Goal: Information Seeking & Learning: Learn about a topic

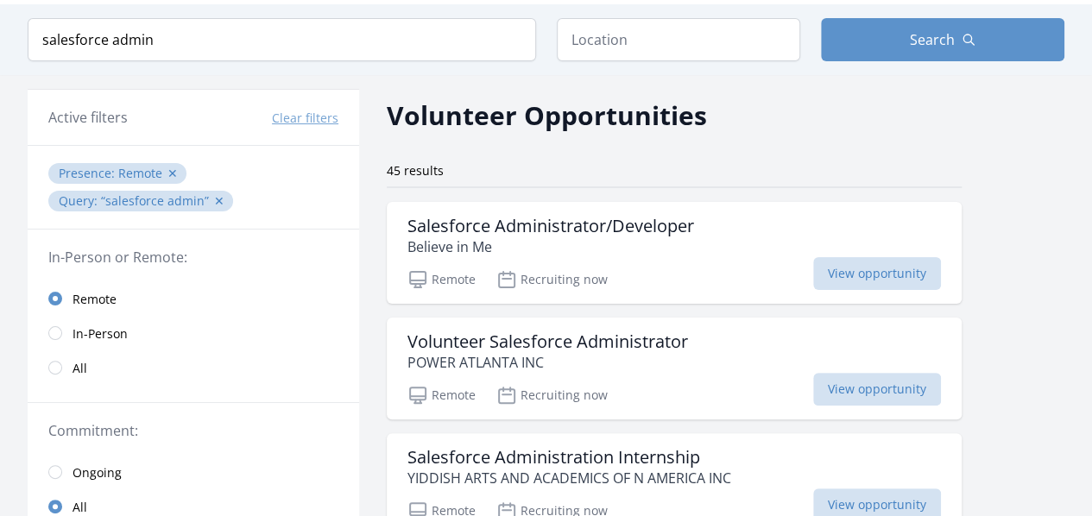
scroll to position [86, 0]
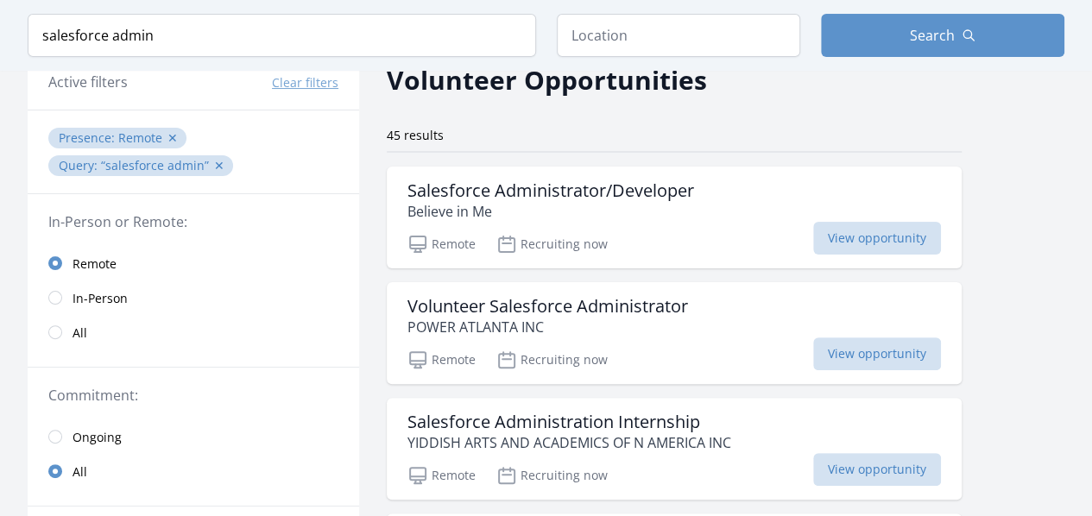
click at [219, 165] on span "salesforce admin ✕" at bounding box center [165, 165] width 129 height 16
click at [214, 167] on button "✕" at bounding box center [219, 165] width 10 height 17
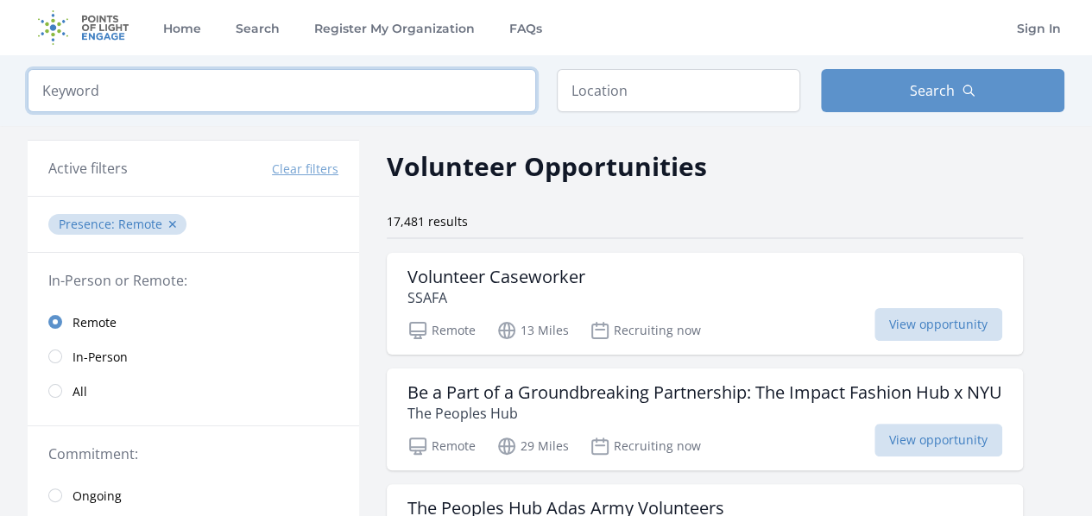
click at [350, 84] on input "search" at bounding box center [282, 90] width 508 height 43
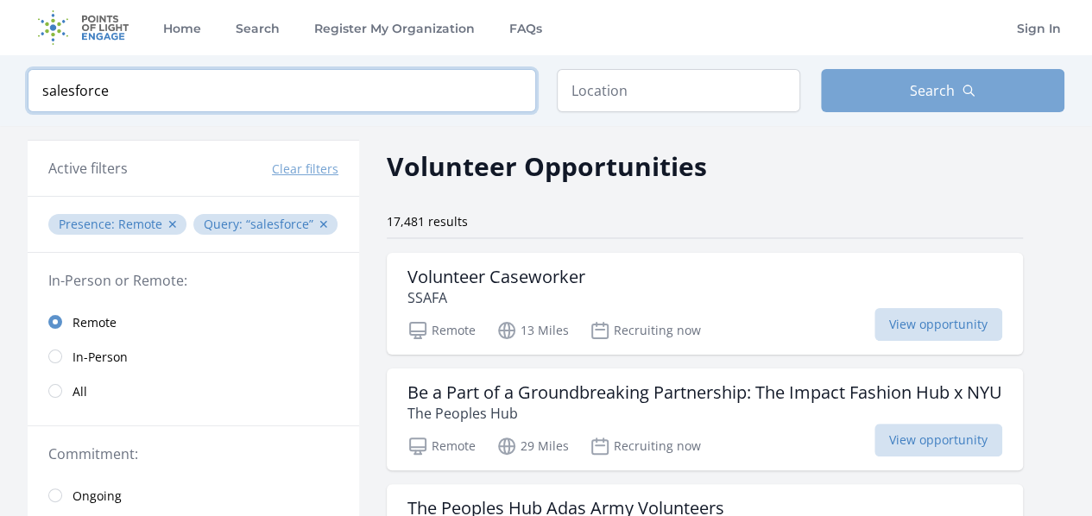
type input "salesforce"
click at [908, 85] on button "Search" at bounding box center [942, 90] width 243 height 43
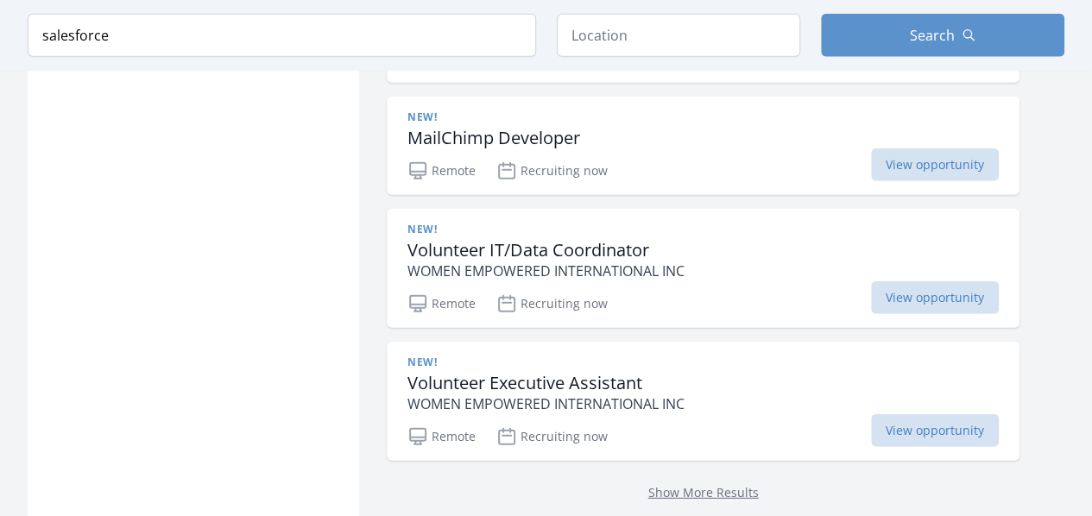
scroll to position [2158, 0]
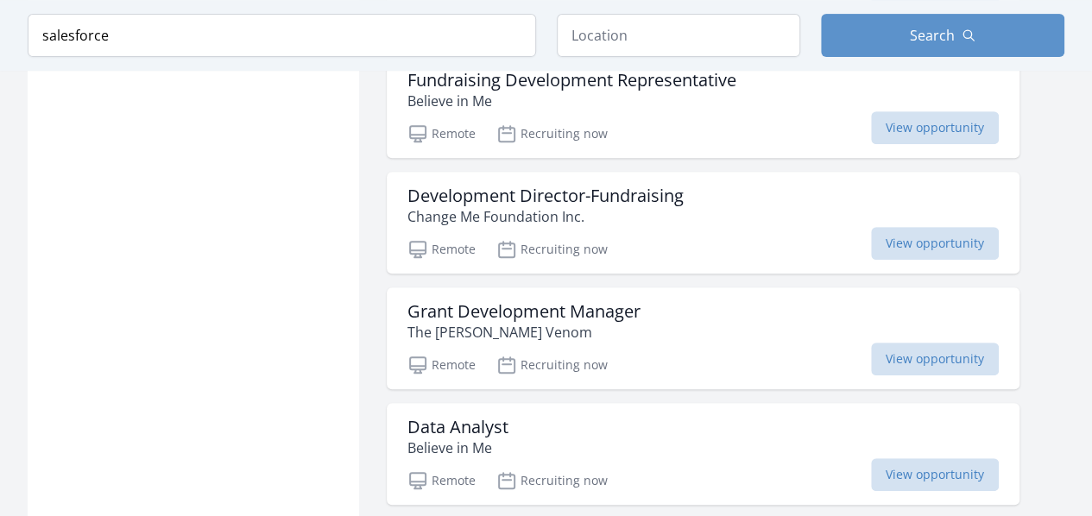
scroll to position [3645, 0]
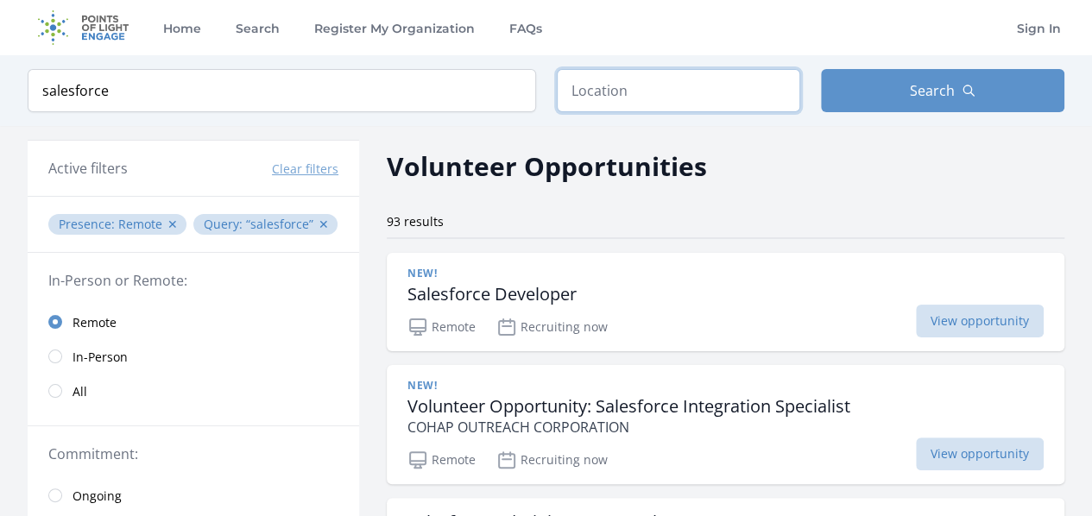
click at [716, 79] on input "text" at bounding box center [678, 90] width 243 height 43
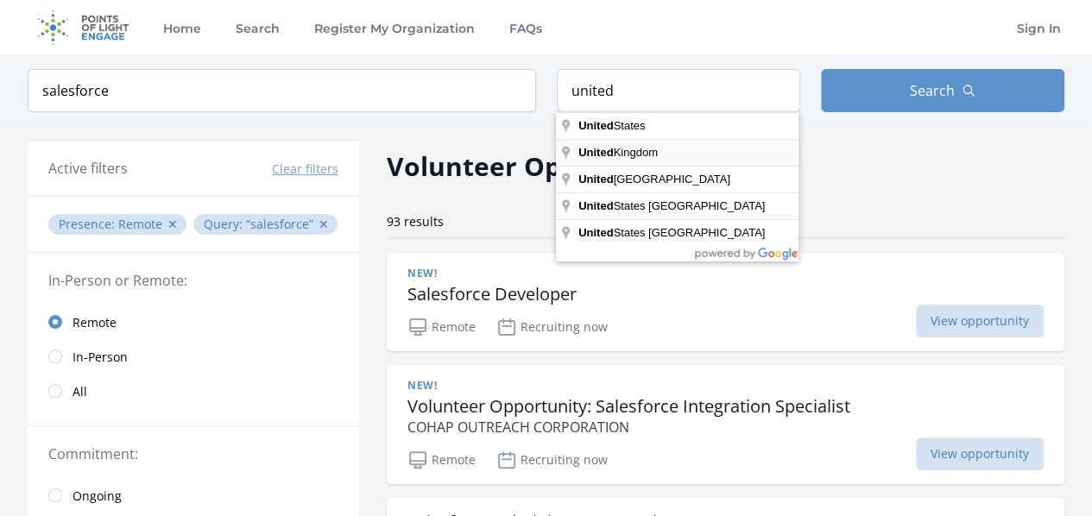
type input "United Kingdom"
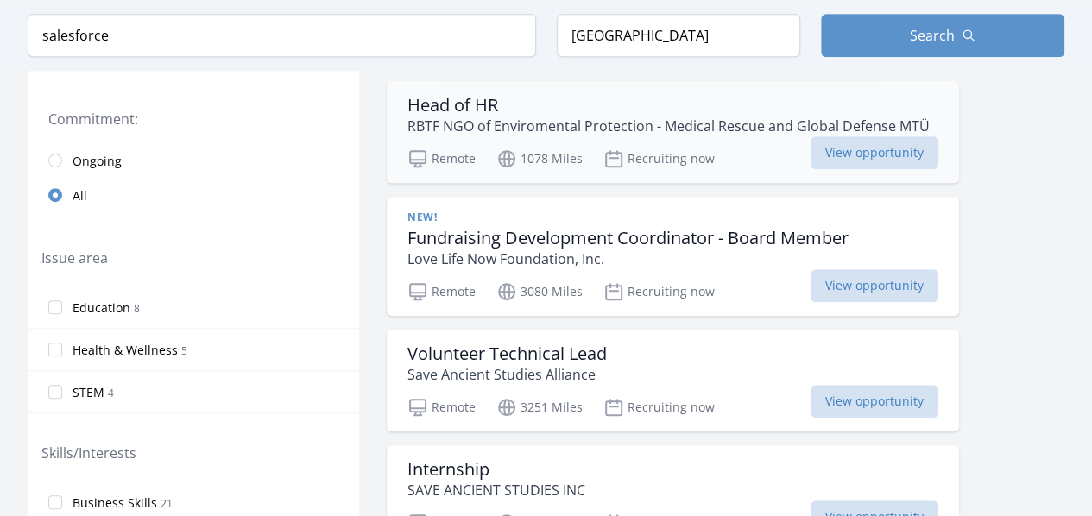
scroll to position [432, 0]
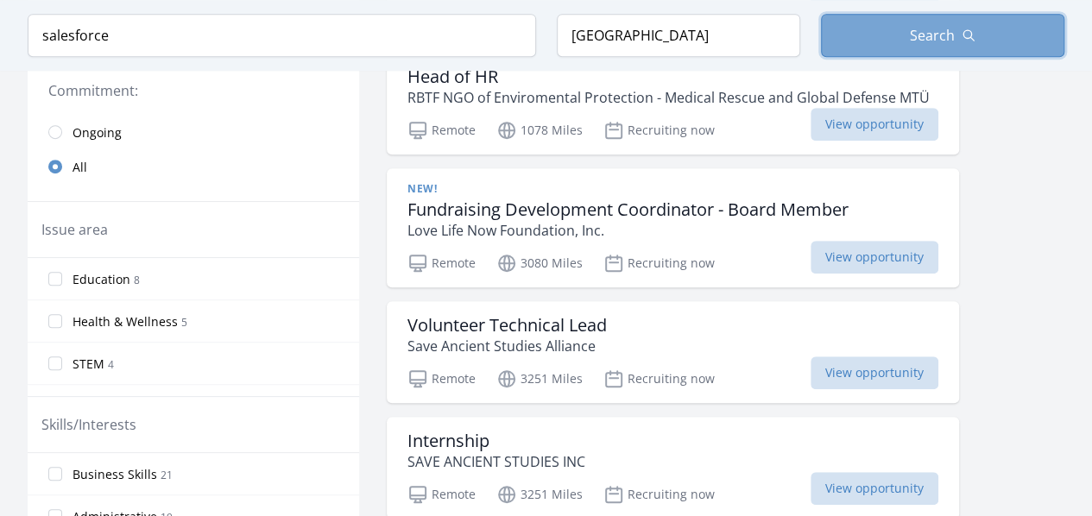
click at [936, 23] on button "Search" at bounding box center [942, 35] width 243 height 43
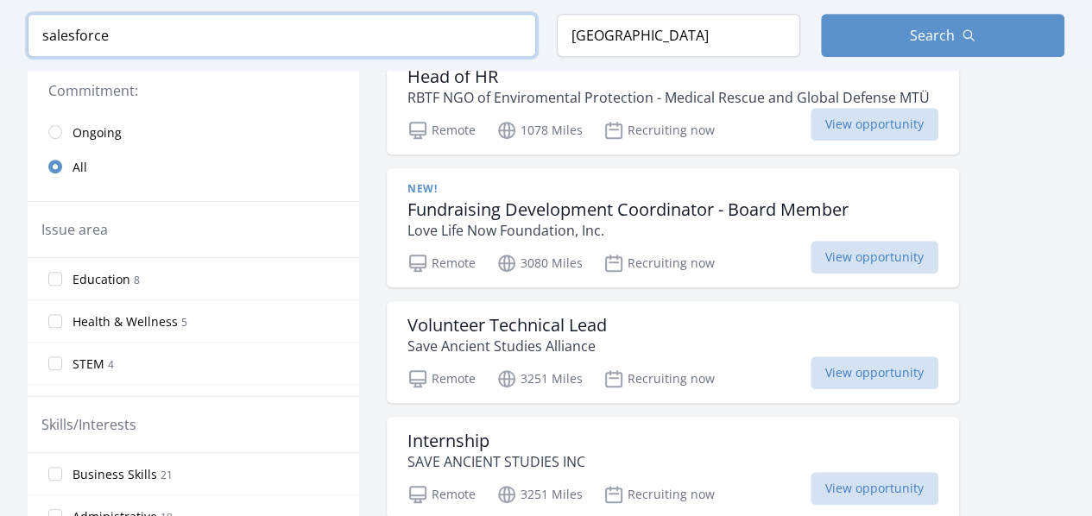
click at [437, 37] on input "salesforce" at bounding box center [282, 35] width 508 height 43
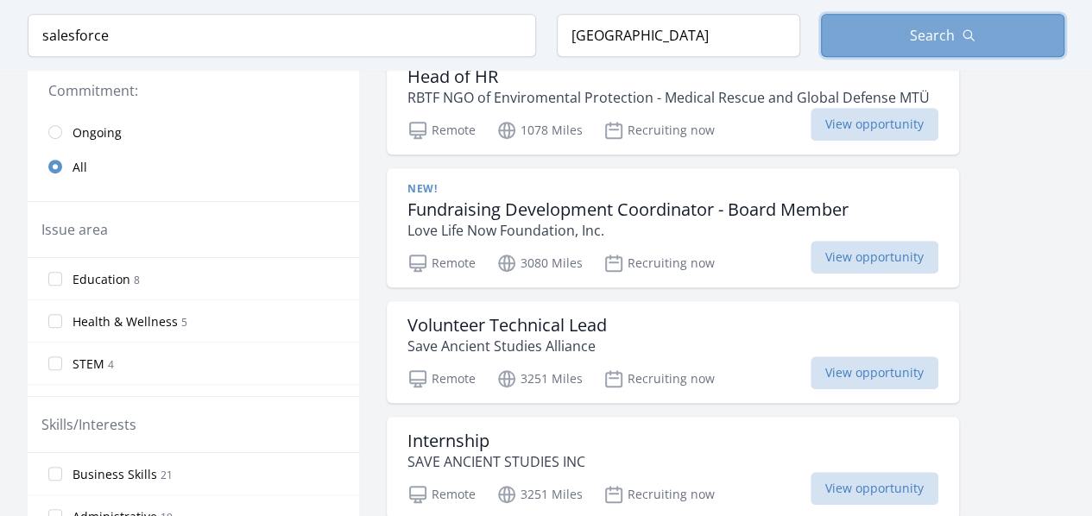
click at [915, 32] on span "Search" at bounding box center [932, 35] width 45 height 21
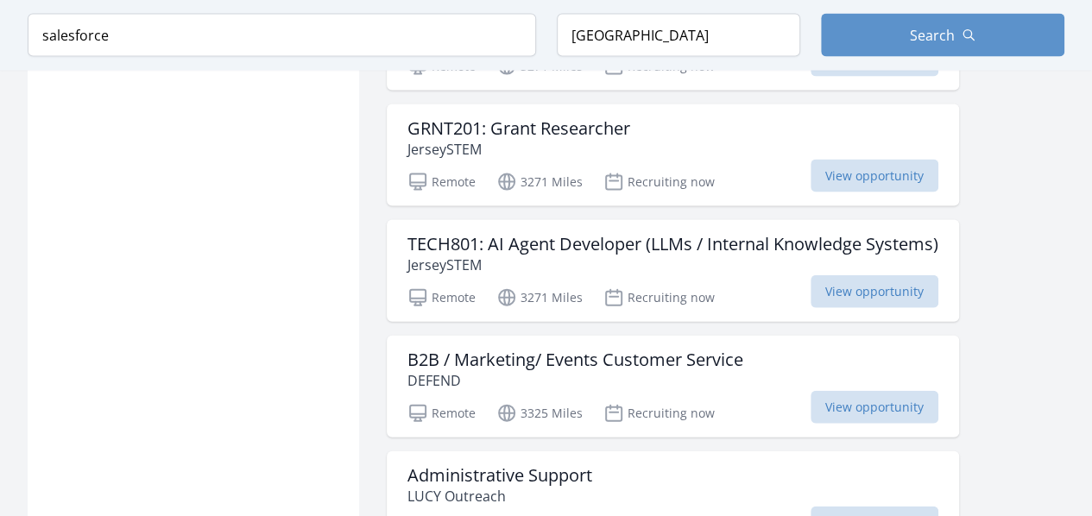
scroll to position [1899, 0]
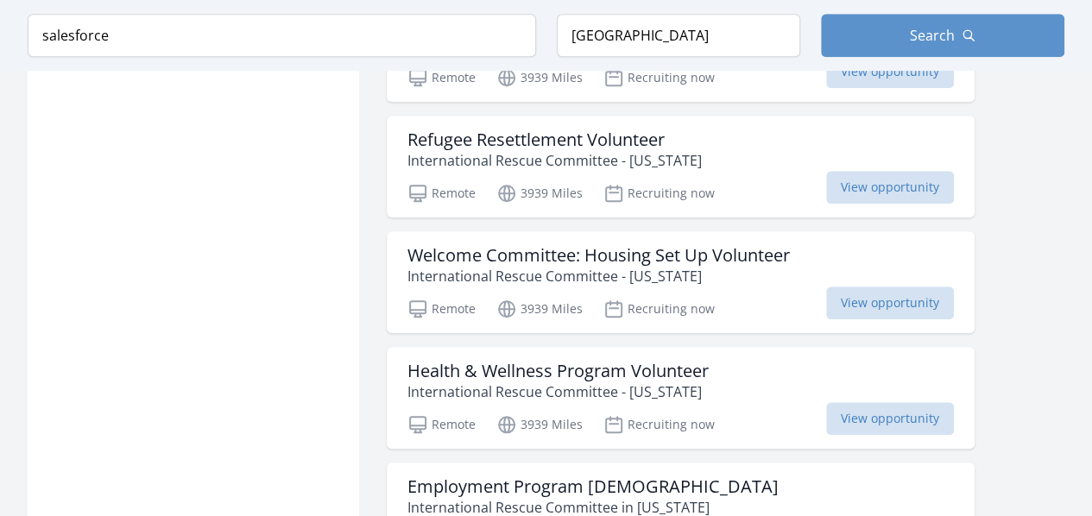
scroll to position [3884, 0]
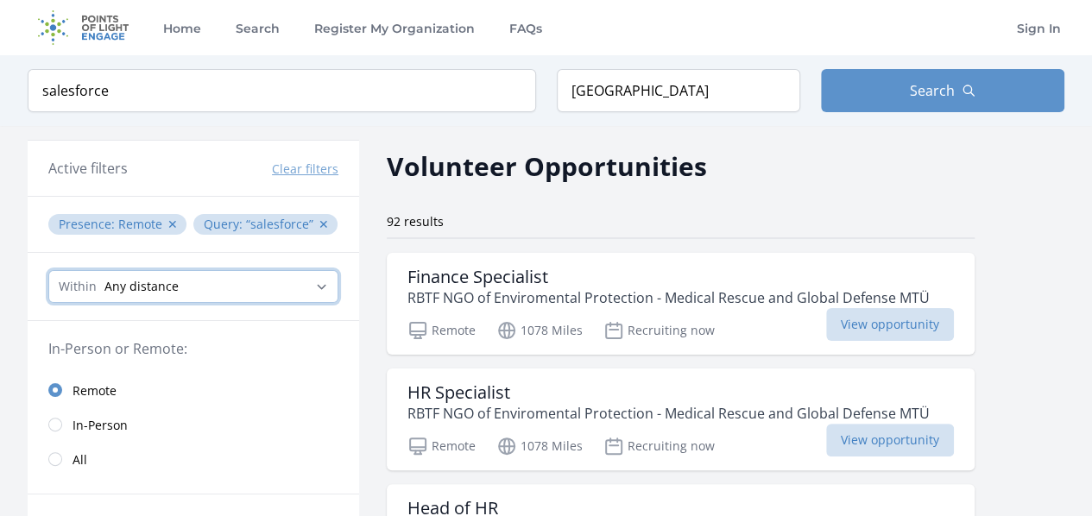
click at [217, 284] on select "Any distance , 5 Miles , 20 Miles , 50 Miles , 100 Miles" at bounding box center [193, 286] width 290 height 33
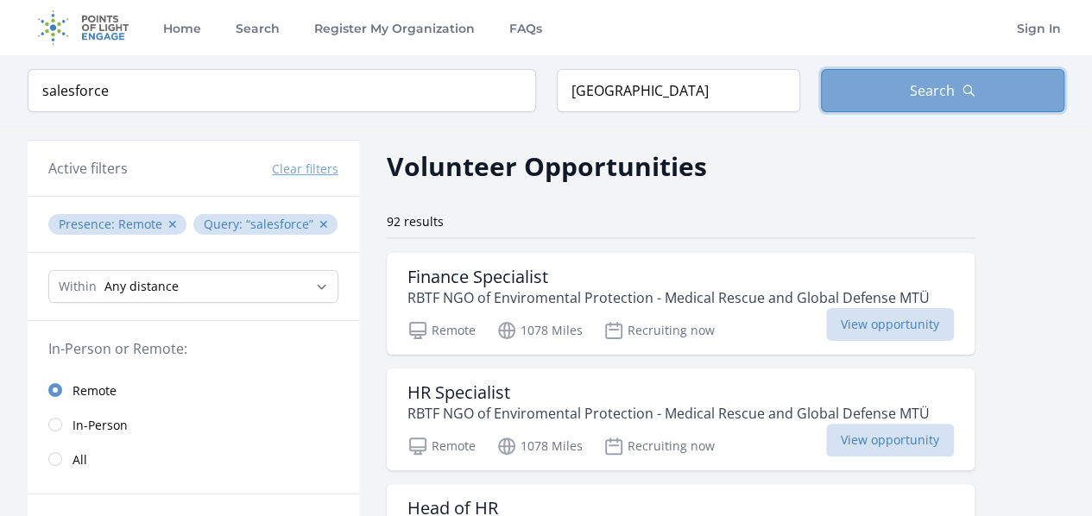
click at [922, 81] on span "Search" at bounding box center [932, 90] width 45 height 21
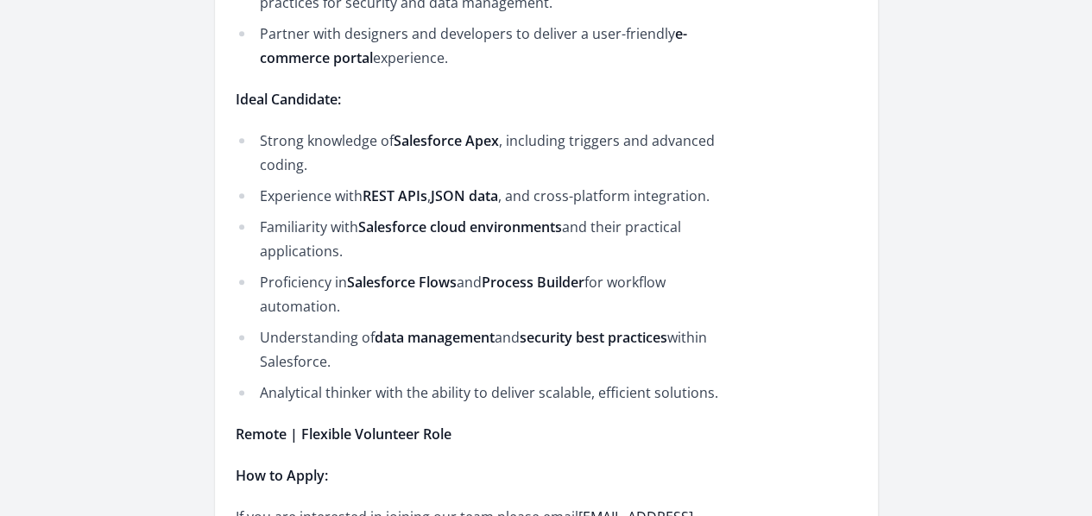
scroll to position [777, 0]
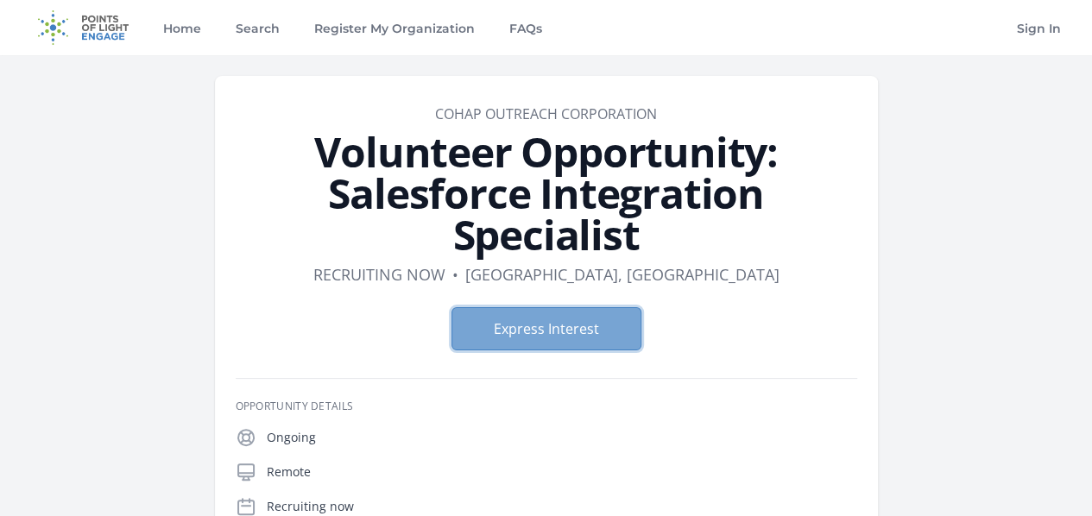
click at [499, 307] on button "Express Interest" at bounding box center [546, 328] width 190 height 43
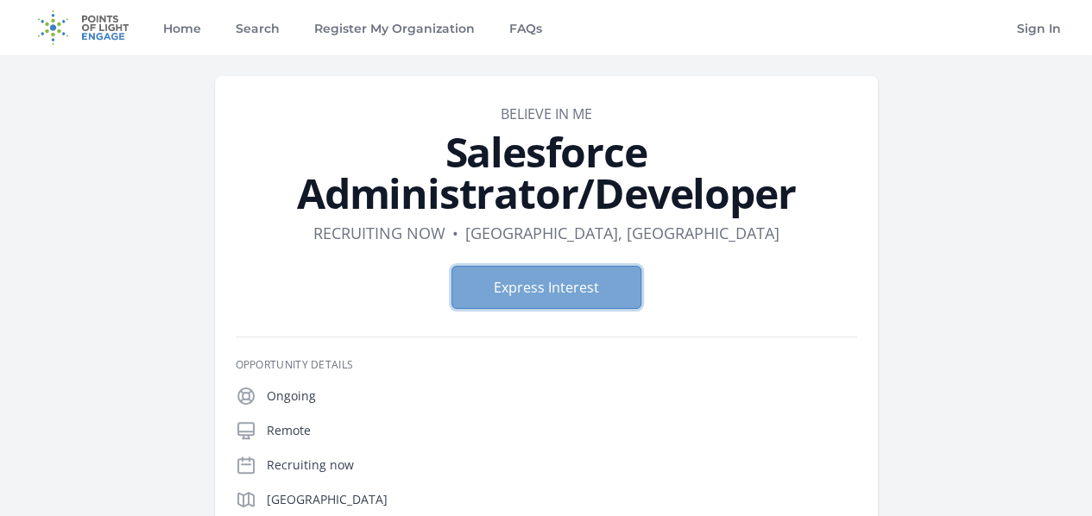
click at [551, 266] on button "Express Interest" at bounding box center [546, 287] width 190 height 43
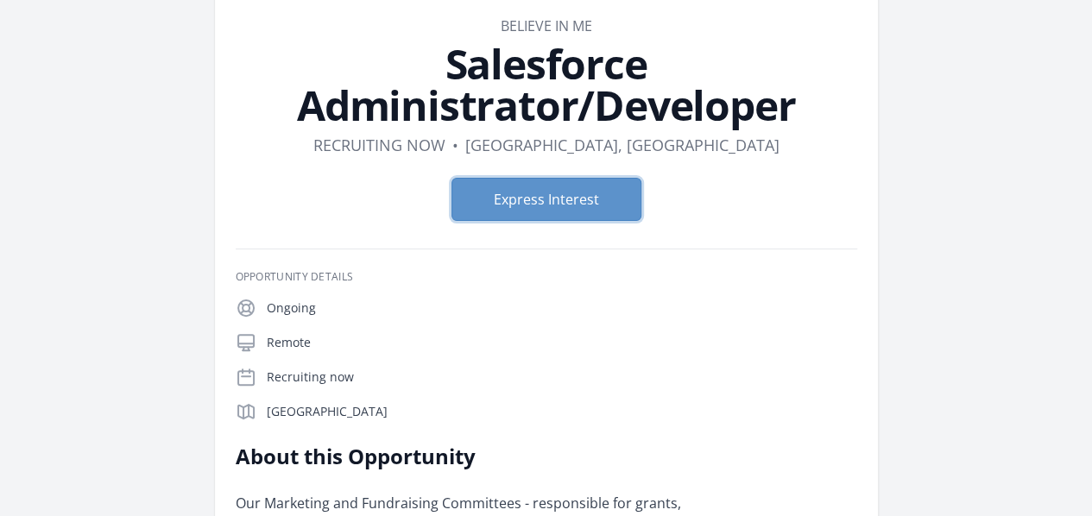
scroll to position [86, 0]
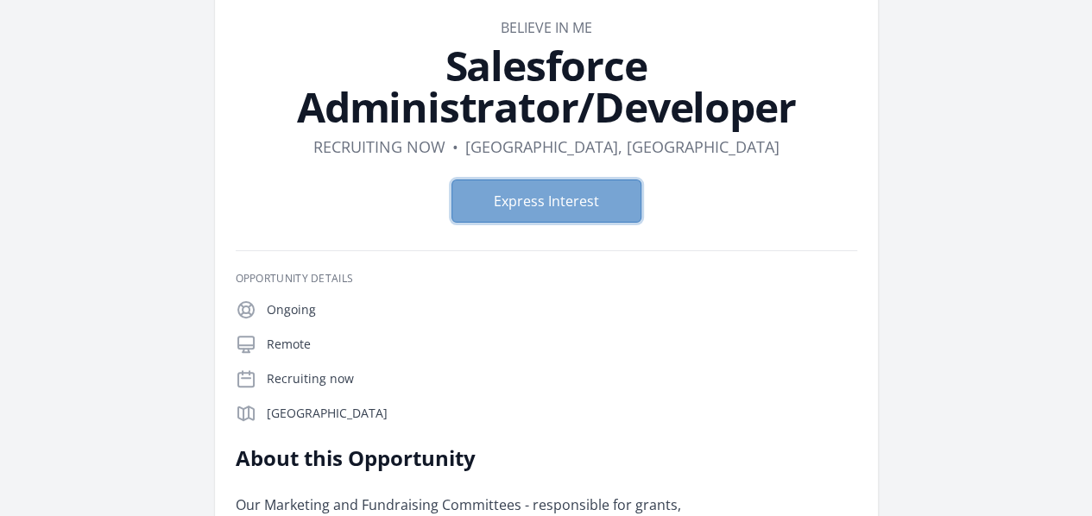
click at [528, 180] on button "Express Interest" at bounding box center [546, 201] width 190 height 43
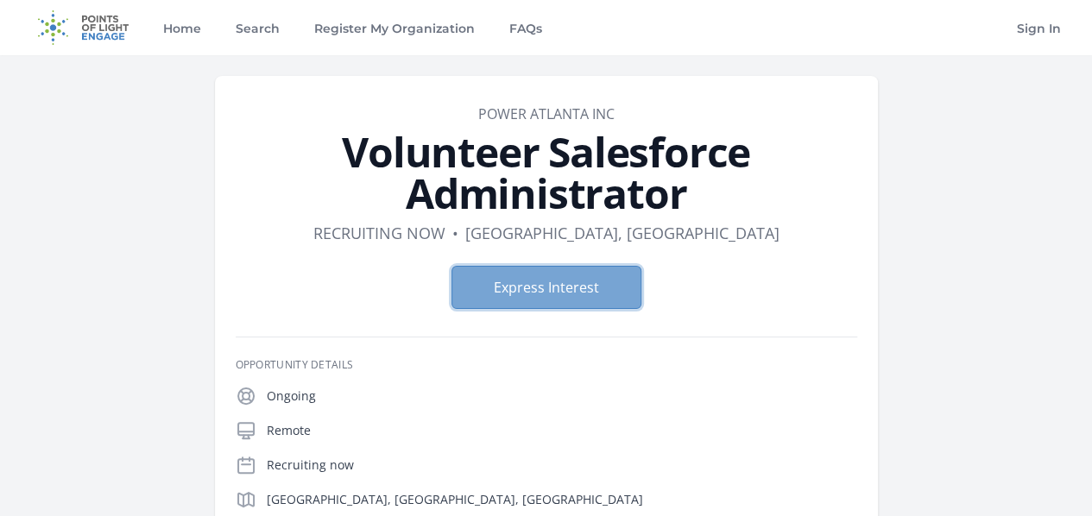
click at [612, 266] on button "Express Interest" at bounding box center [546, 287] width 190 height 43
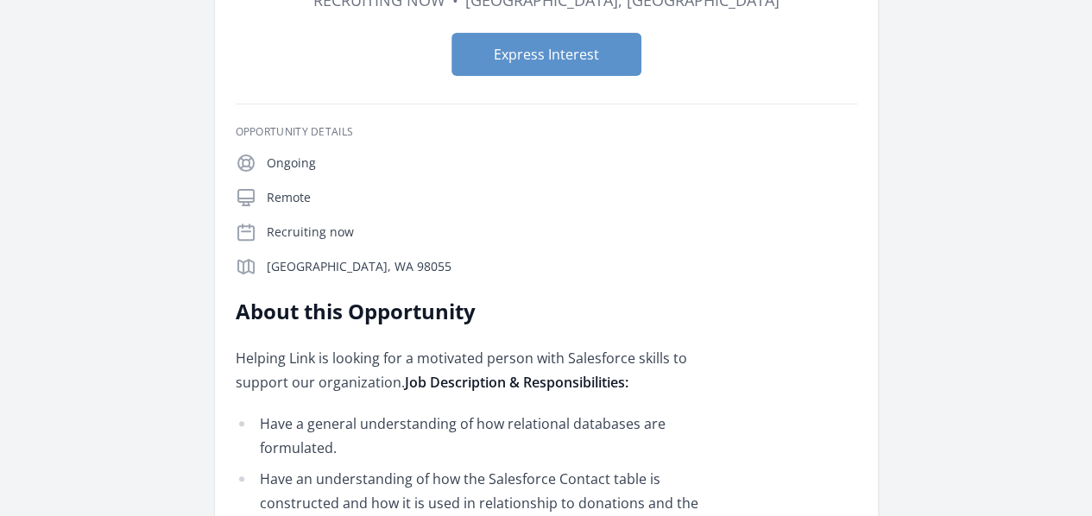
scroll to position [86, 0]
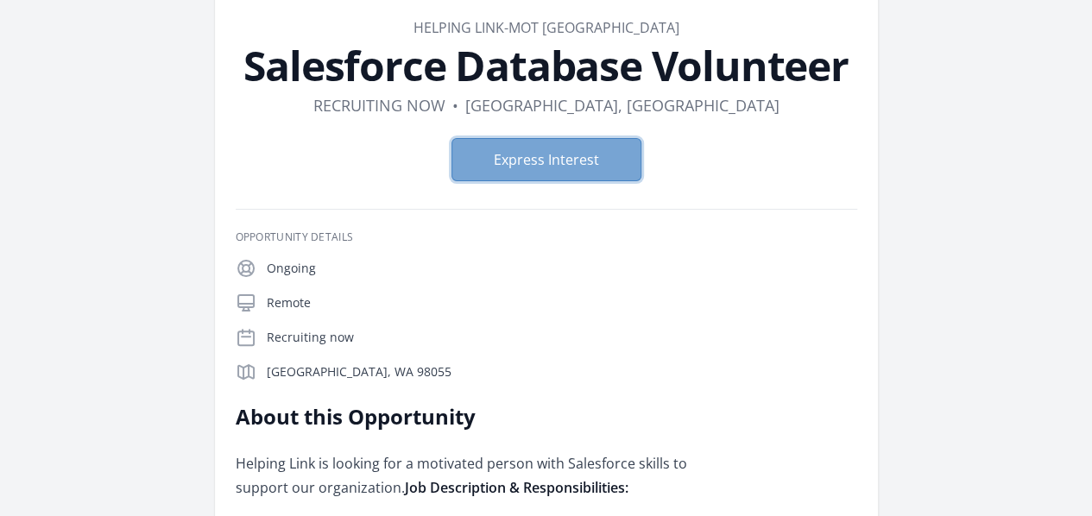
click at [584, 167] on button "Express Interest" at bounding box center [546, 159] width 190 height 43
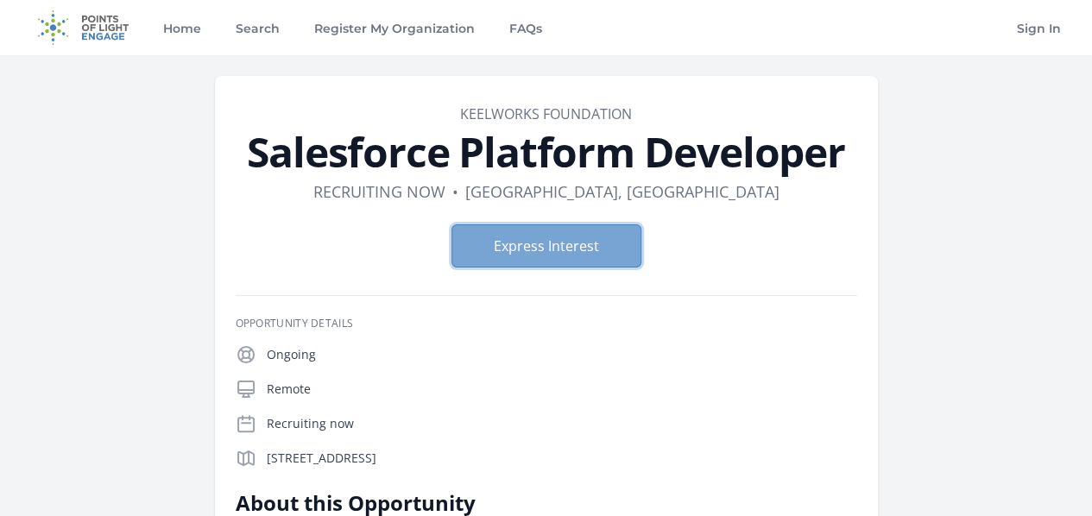
click at [551, 239] on button "Express Interest" at bounding box center [546, 245] width 190 height 43
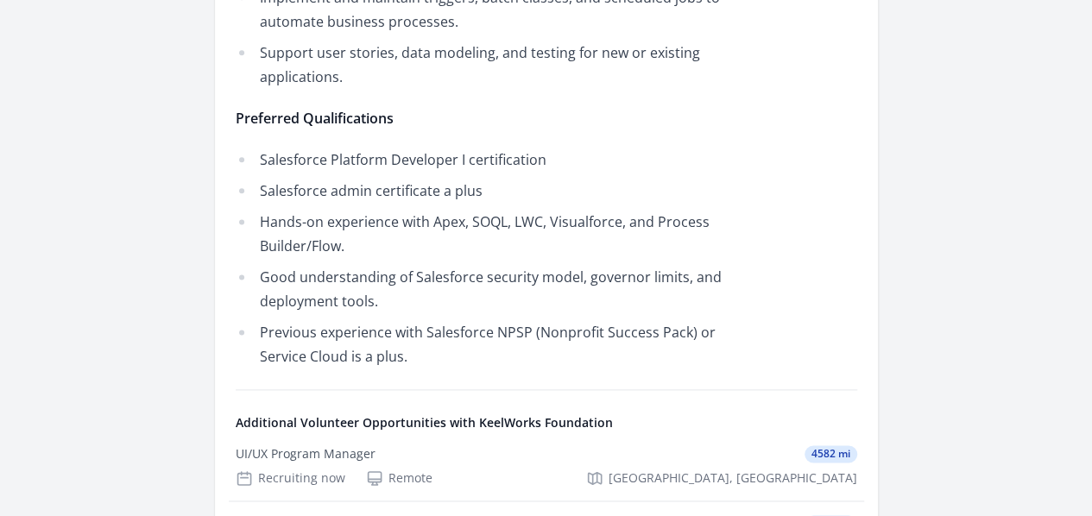
scroll to position [1036, 0]
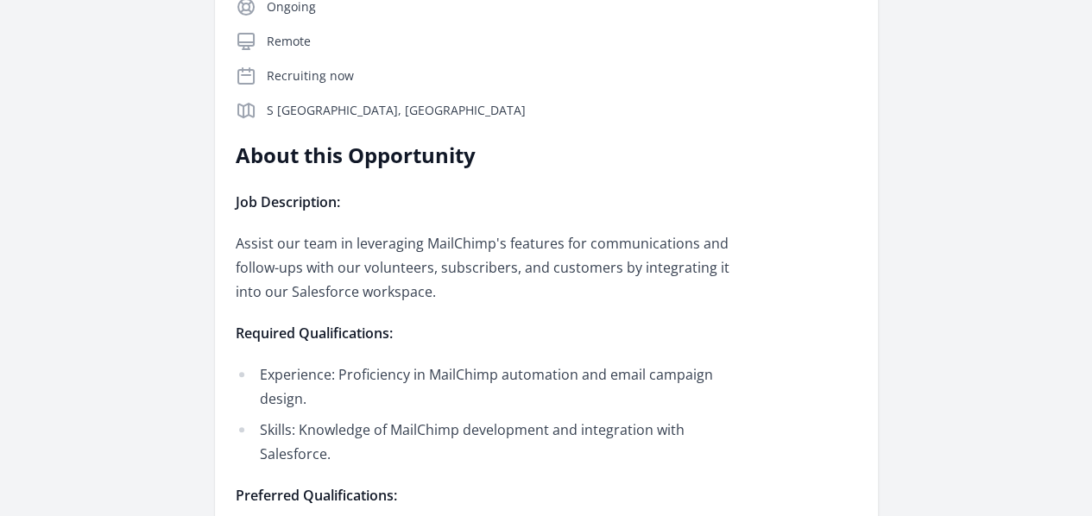
scroll to position [345, 0]
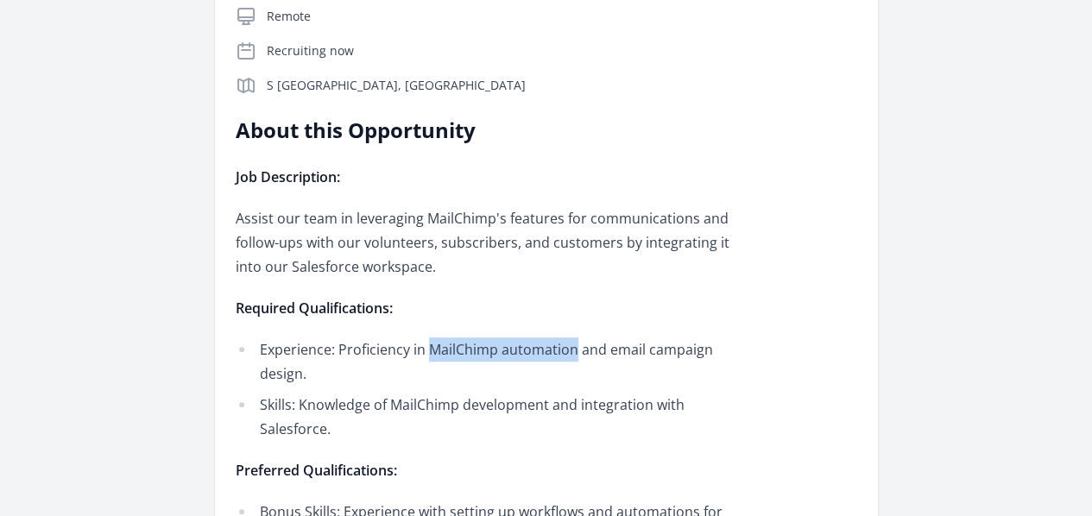
drag, startPoint x: 533, startPoint y: 180, endPoint x: 681, endPoint y: 179, distance: 147.6
click at [681, 337] on li "Experience: Proficiency in MailChimp automation and email campaign design." at bounding box center [488, 361] width 505 height 48
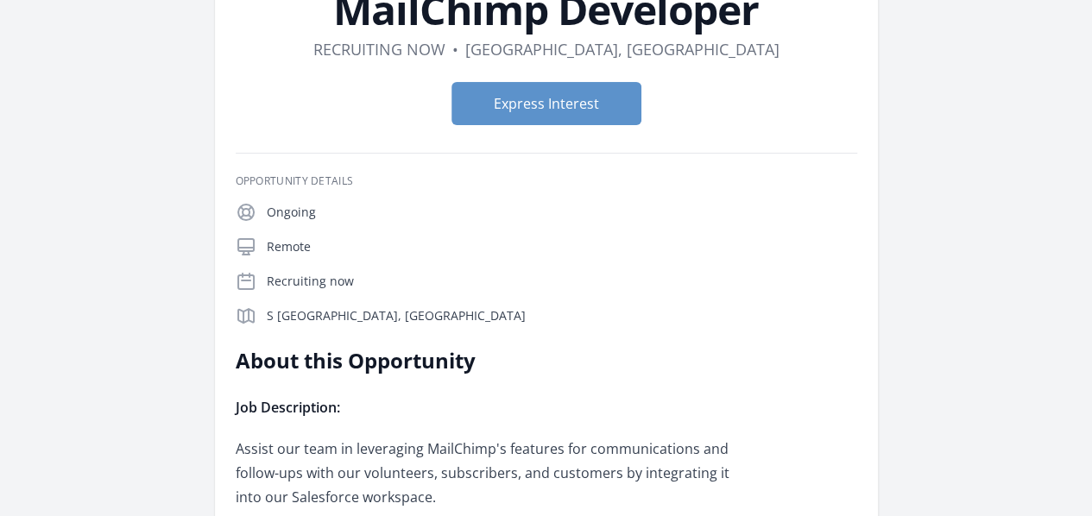
scroll to position [173, 0]
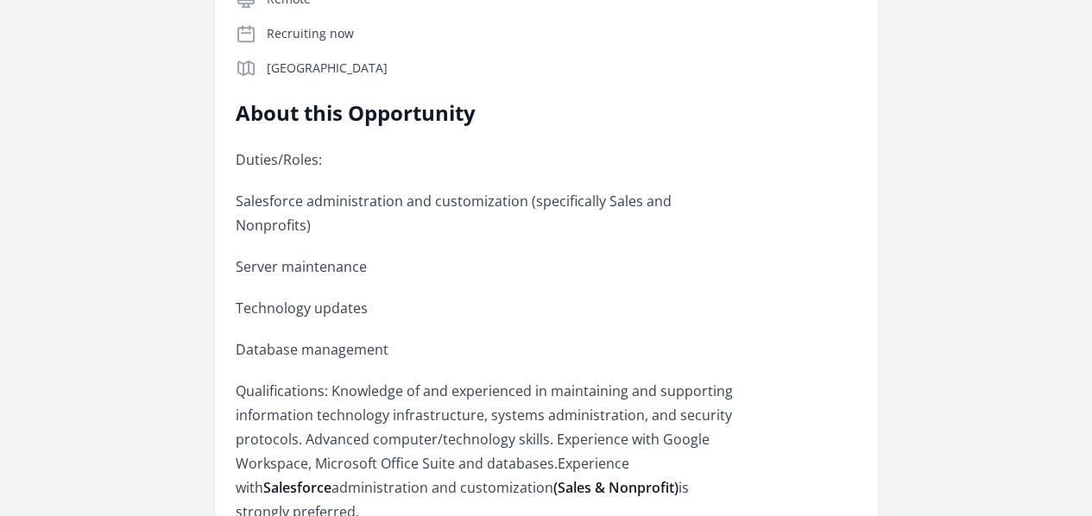
scroll to position [345, 0]
